Goal: Find specific page/section: Find specific page/section

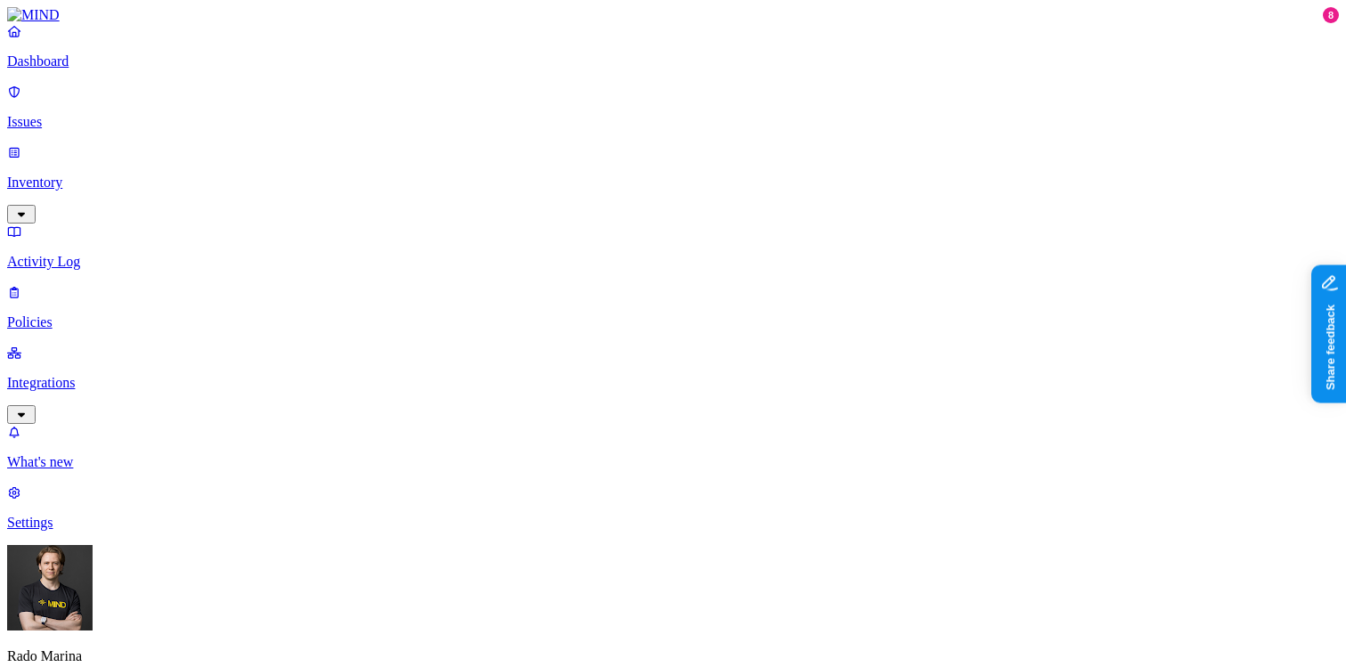
click at [118, 175] on p "Inventory" at bounding box center [673, 183] width 1332 height 16
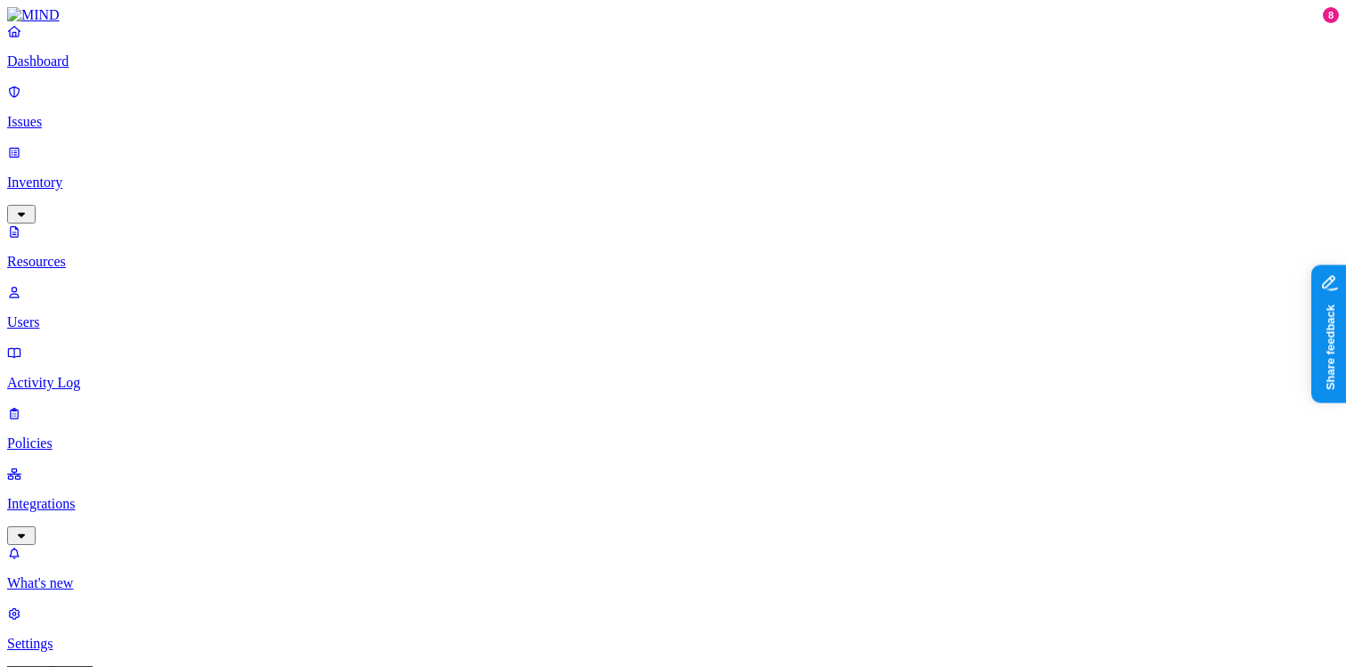
click at [94, 114] on p "Issues" at bounding box center [673, 122] width 1332 height 16
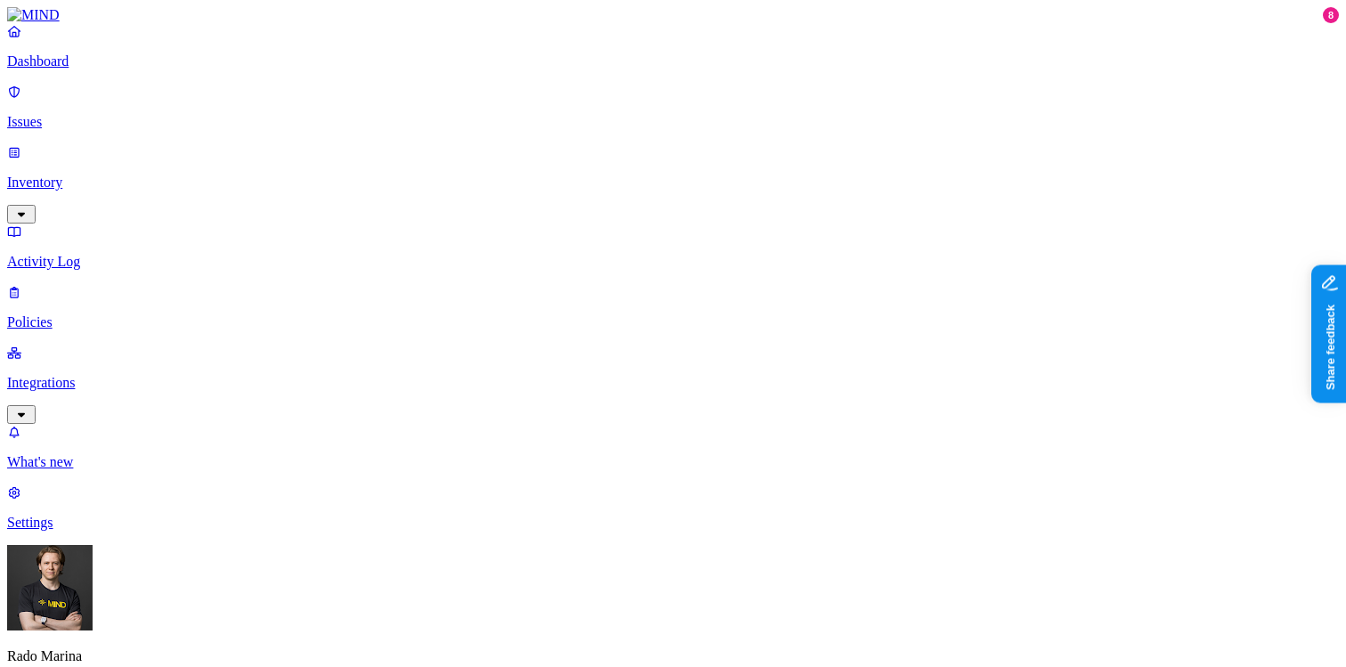
click at [71, 223] on link "Activity Log" at bounding box center [673, 246] width 1332 height 46
click at [78, 114] on p "Issues" at bounding box center [673, 122] width 1332 height 16
